Goal: Information Seeking & Learning: Learn about a topic

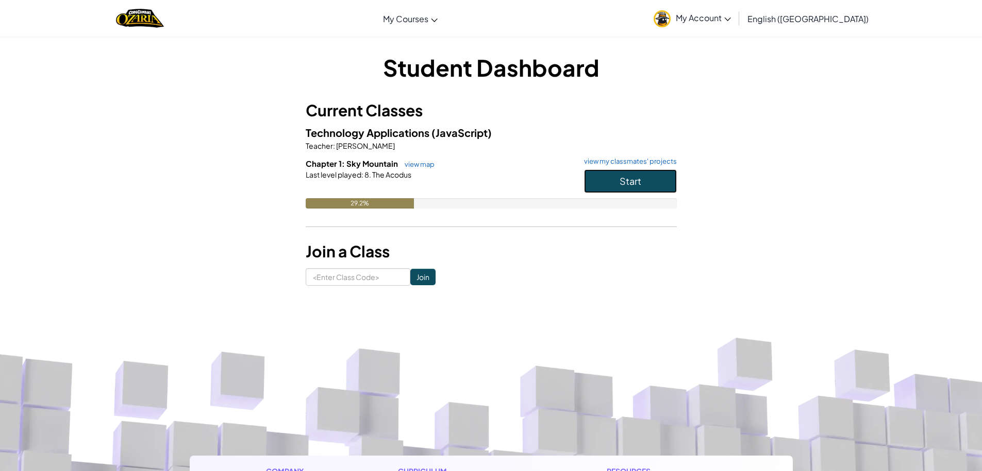
click at [595, 184] on button "Start" at bounding box center [630, 182] width 93 height 24
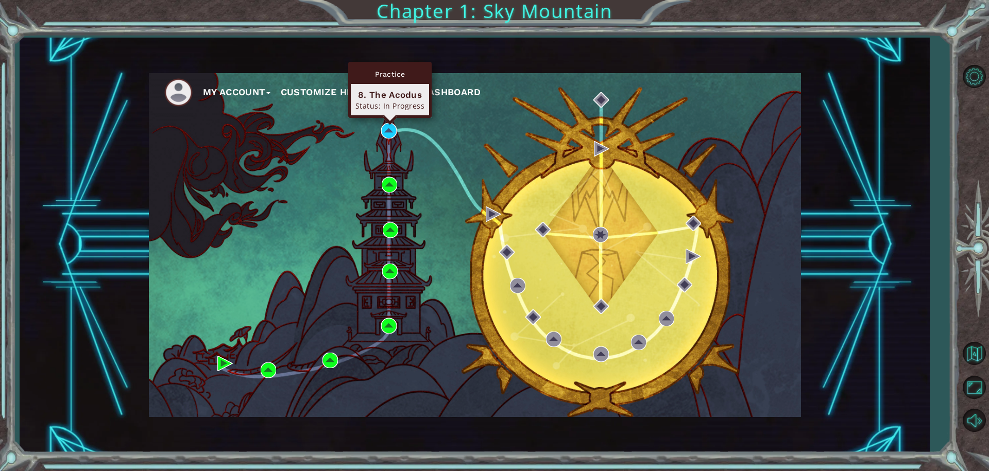
click at [389, 118] on div "Practice 8. The Acodus Status: In Progress" at bounding box center [389, 90] width 83 height 56
click at [385, 134] on img at bounding box center [388, 130] width 15 height 15
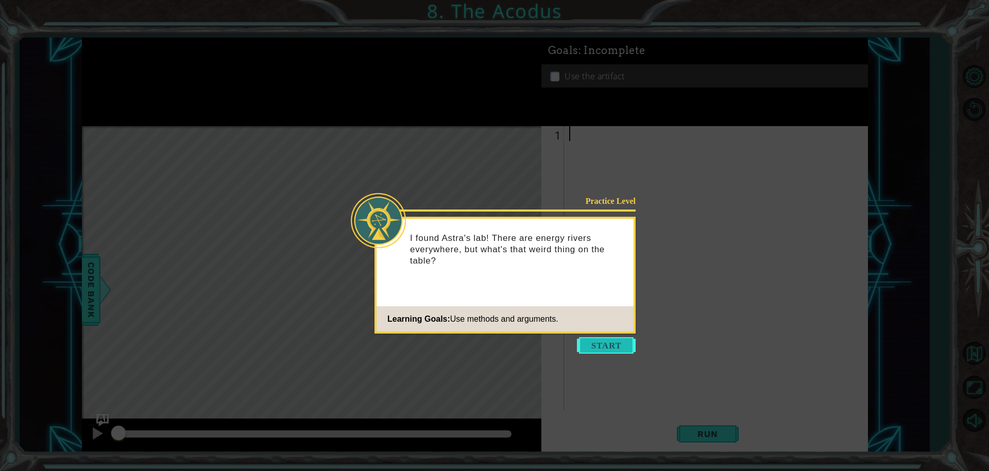
click at [602, 343] on button "Start" at bounding box center [606, 345] width 59 height 16
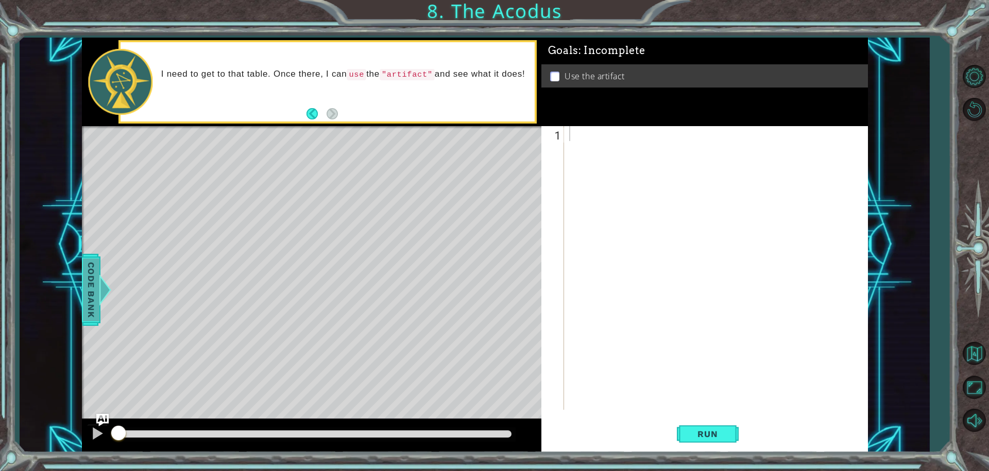
click at [99, 309] on div "Code Bank" at bounding box center [91, 290] width 19 height 72
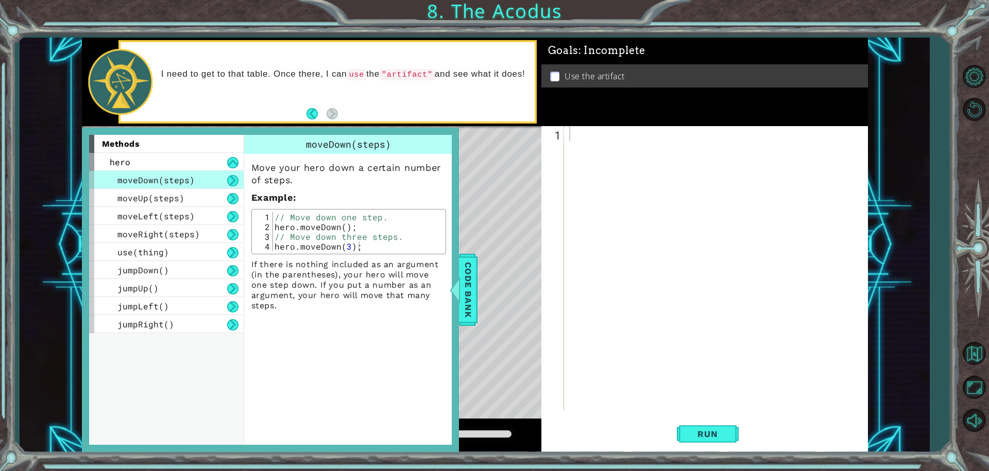
click at [501, 160] on div "Level Map" at bounding box center [320, 277] width 476 height 303
click at [458, 291] on div at bounding box center [454, 290] width 13 height 31
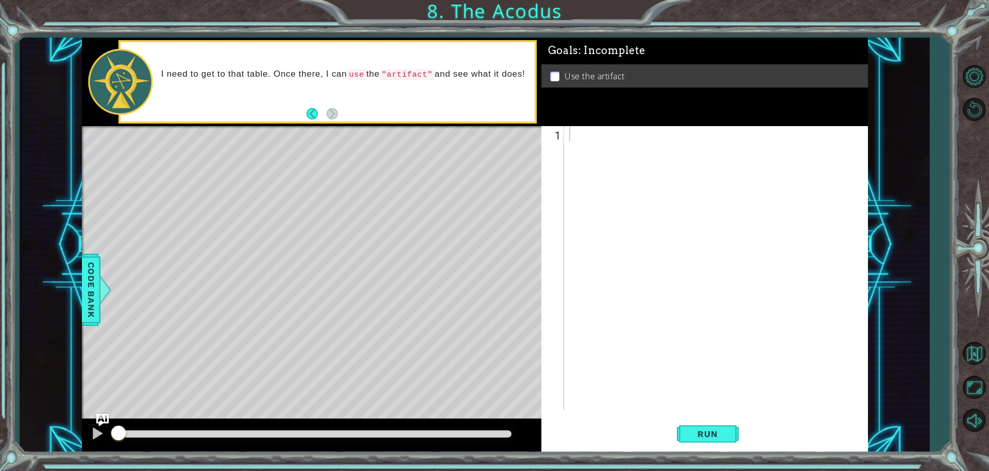
click at [587, 129] on div at bounding box center [718, 283] width 303 height 314
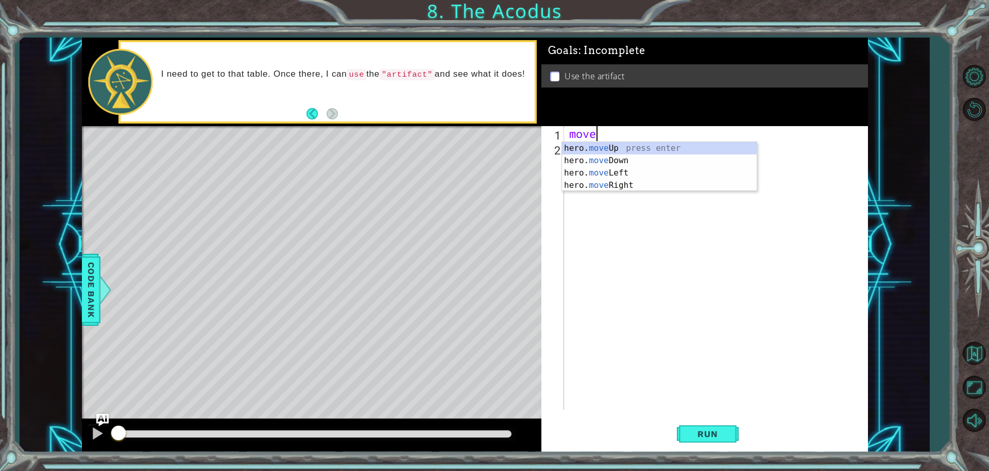
scroll to position [0, 1]
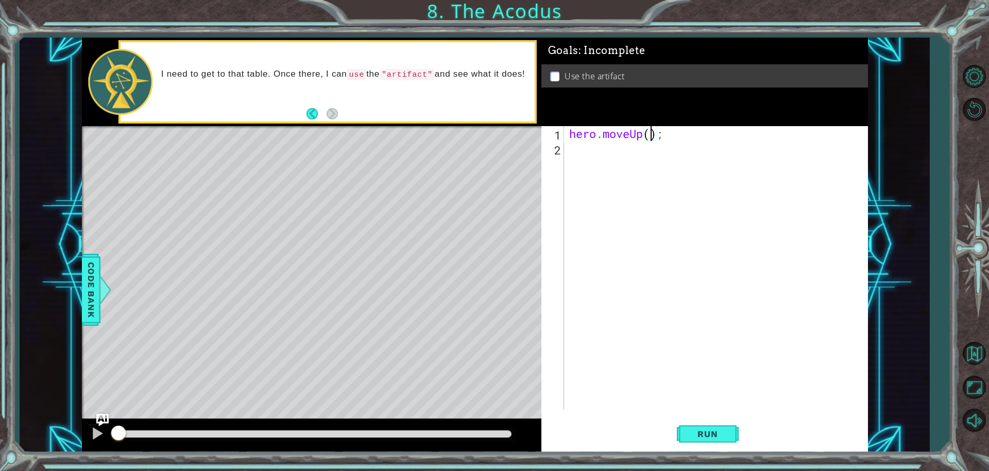
type textarea "hero.moveUp(3);"
click at [567, 143] on div "hero . moveUp ( 3 ) ;" at bounding box center [716, 268] width 298 height 284
type textarea "hero.moveLeft(2);"
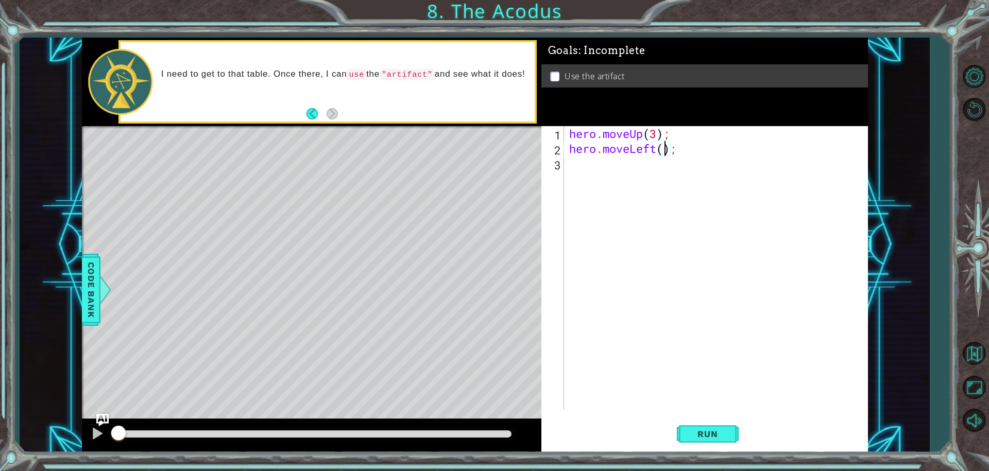
scroll to position [0, 5]
click at [614, 164] on div "hero . moveUp ( 3 ) ; hero . moveLeft ( 2 ) ;" at bounding box center [718, 283] width 303 height 314
type textarea "hero.moveDown(3);"
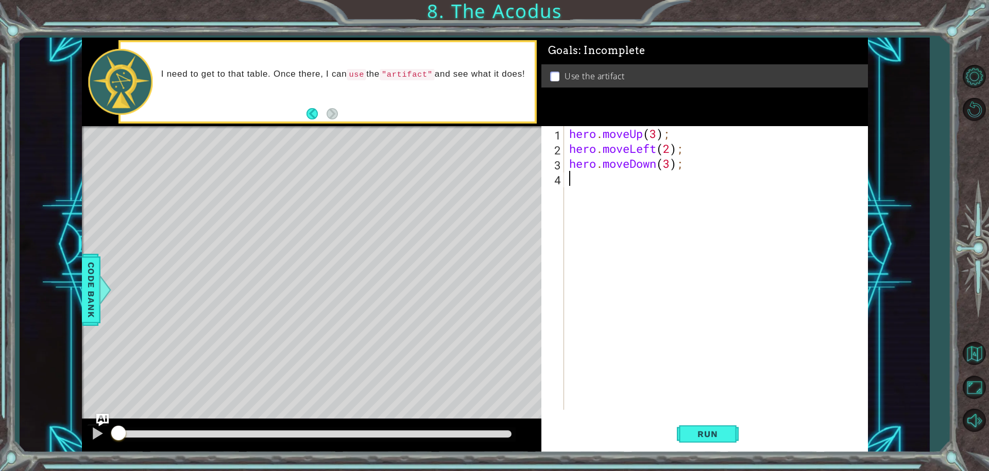
click at [637, 182] on div "hero . moveUp ( 3 ) ; hero . moveLeft ( 2 ) ; hero . moveDown ( 3 ) ;" at bounding box center [718, 283] width 303 height 314
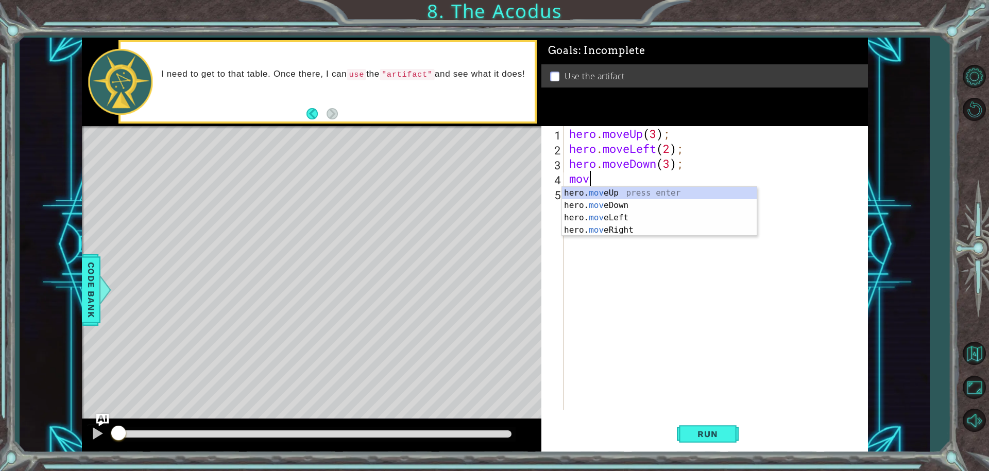
scroll to position [0, 1]
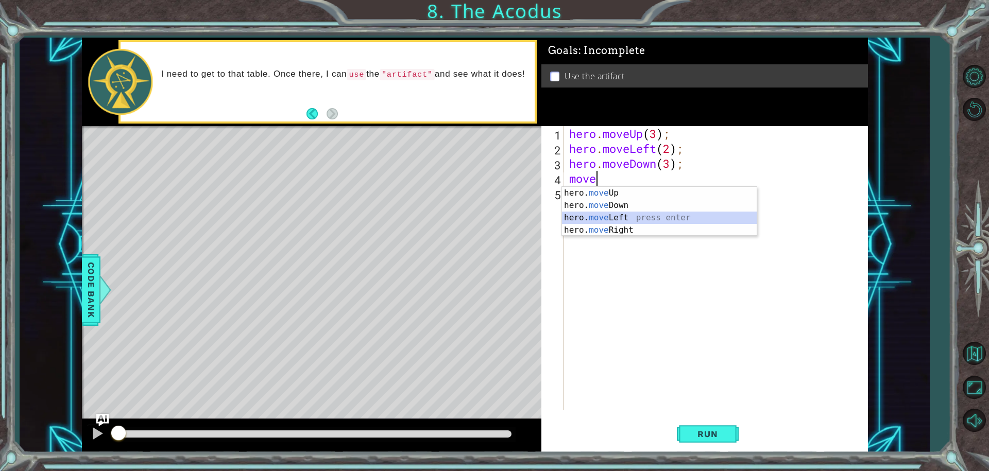
click at [622, 223] on div "hero. move Up press enter hero. move Down press enter hero. move Left press ent…" at bounding box center [659, 224] width 195 height 74
type textarea "hero.moveLeft(1);"
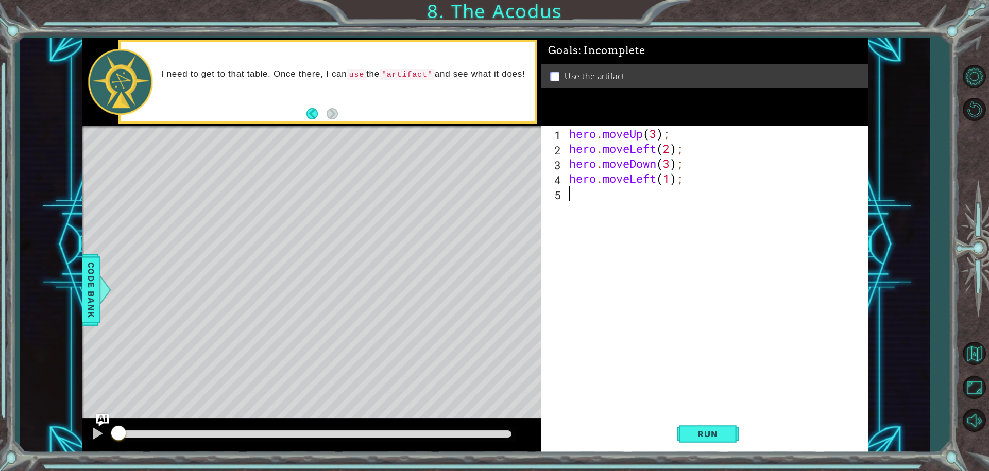
click at [567, 196] on div "hero . moveUp ( 3 ) ; hero . moveLeft ( 2 ) ; hero . moveDown ( 3 ) ; hero . mo…" at bounding box center [716, 268] width 298 height 284
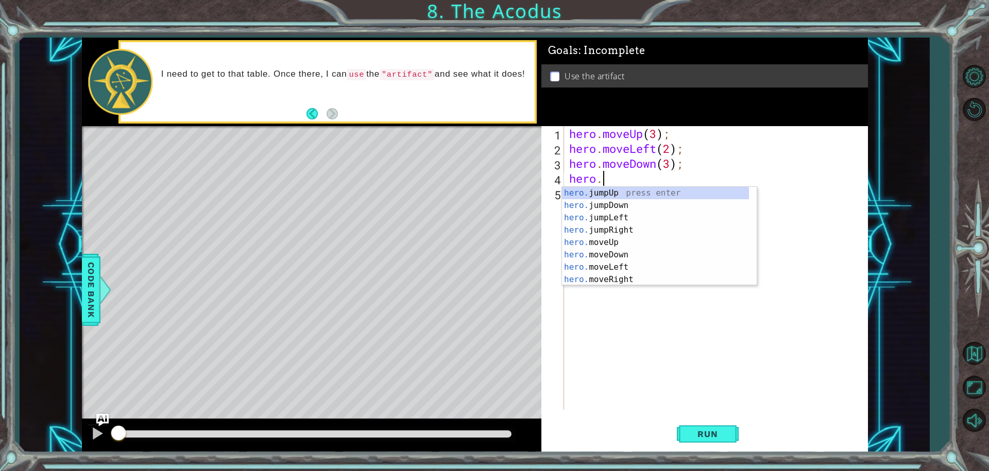
type textarea "hero"
click at [626, 188] on div "hero .jumpUp press enter hero .jumpDown press enter hero .jumpLeft press enter …" at bounding box center [655, 249] width 187 height 124
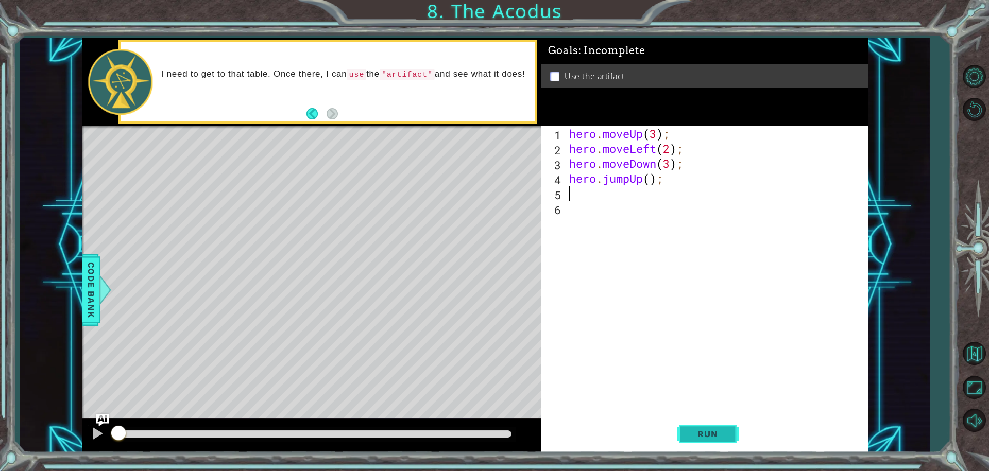
click at [720, 427] on button "Run" at bounding box center [708, 434] width 62 height 32
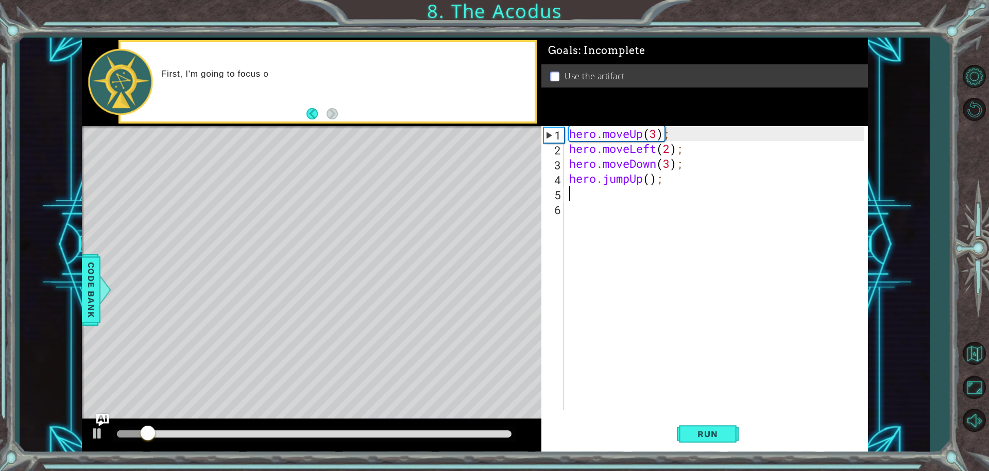
click at [495, 436] on div at bounding box center [314, 434] width 395 height 7
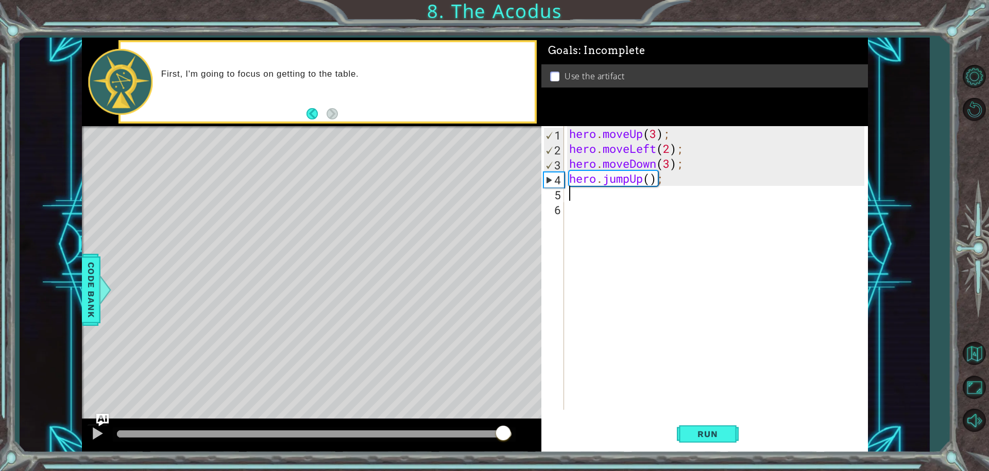
click at [641, 179] on div "hero . moveUp ( 3 ) ; hero . moveLeft ( 2 ) ; hero . moveDown ( 3 ) ; hero . ju…" at bounding box center [718, 283] width 303 height 314
click at [660, 184] on div "hero . moveUp ( 3 ) ; hero . moveLeft ( 2 ) ; hero . moveDown ( 3 ) ; hero . ju…" at bounding box center [718, 283] width 303 height 314
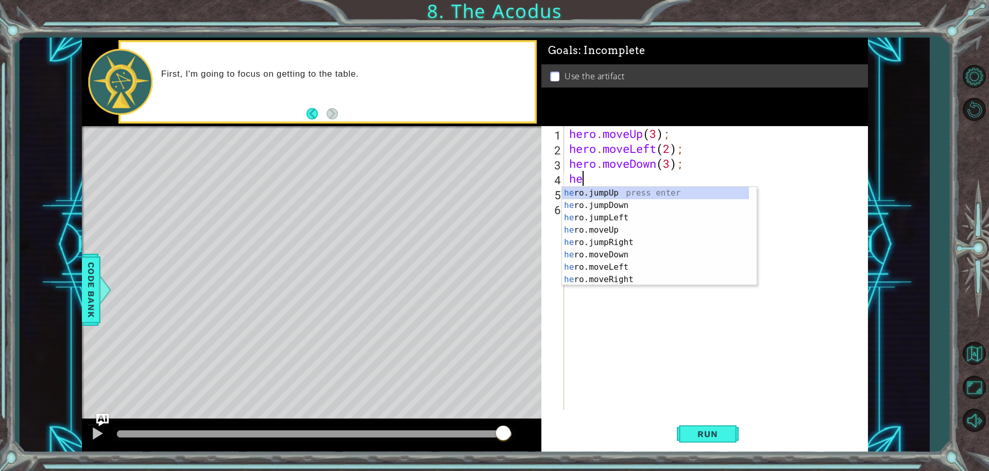
type textarea "h"
type textarea "move"
